Goal: Transaction & Acquisition: Purchase product/service

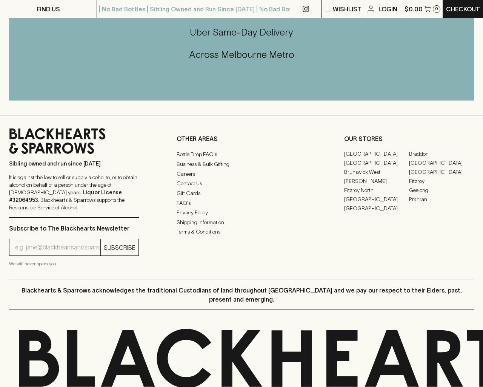
scroll to position [1017, 0]
type input "[EMAIL_ADDRESS]"
type input "1"
type input "e"
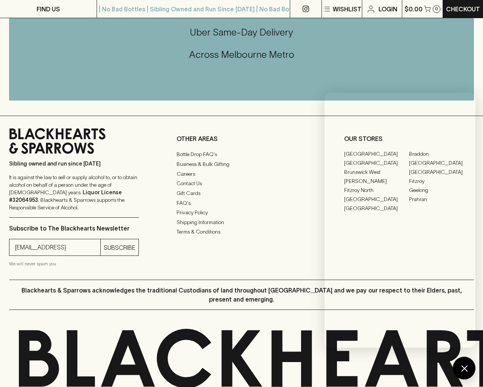
type input "Elderton E Series Chardonnay 2023"
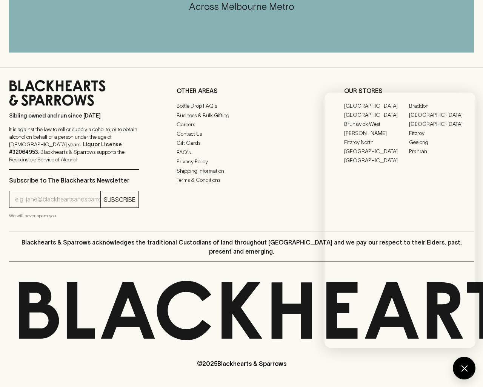
scroll to position [456, 0]
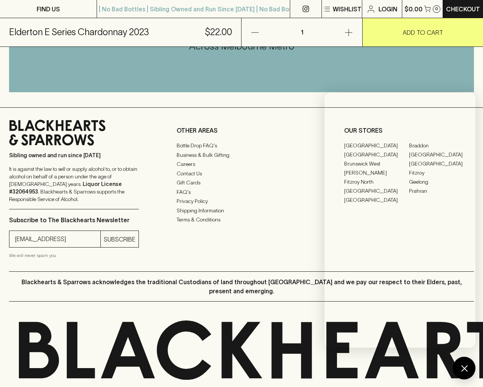
type input "[EMAIL_ADDRESS]"
type input "e"
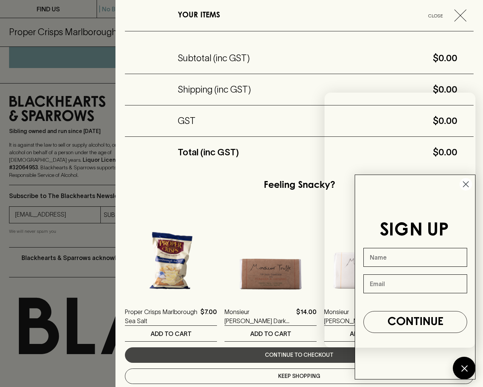
scroll to position [501, 0]
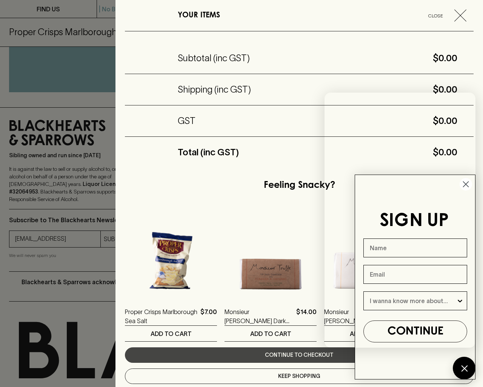
type input "[EMAIL_ADDRESS]"
type input "e"
type input "Beer"
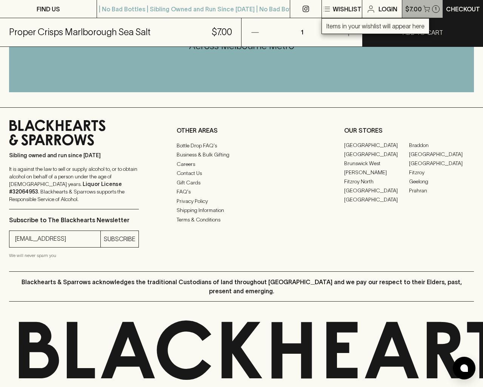
type input "1"
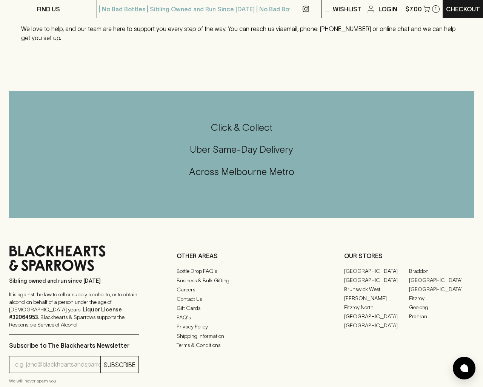
scroll to position [627, 0]
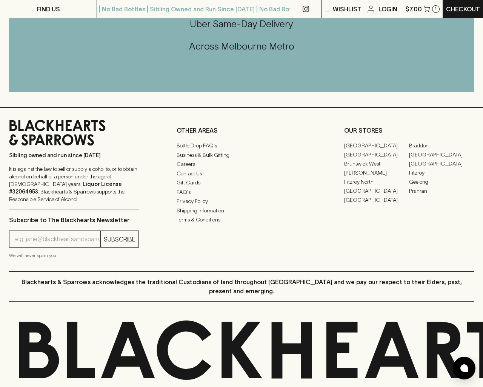
type input "1"
type input "[EMAIL_ADDRESS]"
type input "e"
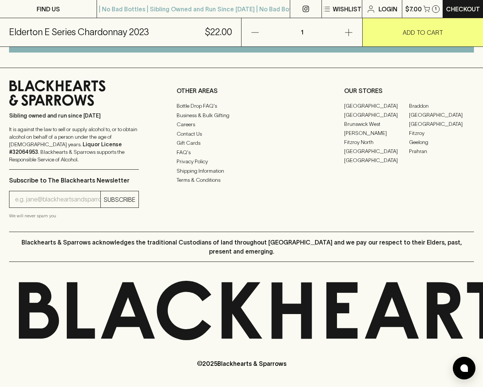
scroll to position [456, 0]
